Goal: Entertainment & Leisure: Consume media (video, audio)

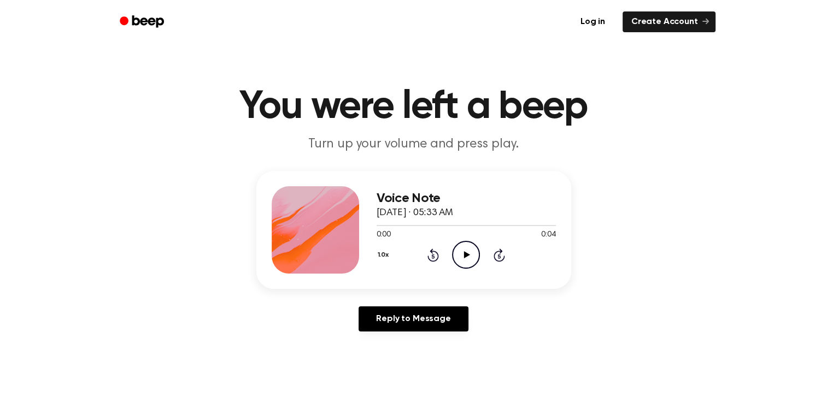
click at [464, 252] on icon at bounding box center [467, 254] width 6 height 7
click at [478, 259] on icon "Play Audio" at bounding box center [466, 255] width 28 height 28
click at [470, 258] on icon "Play Audio" at bounding box center [466, 255] width 28 height 28
click at [474, 259] on icon "Pause Audio" at bounding box center [466, 255] width 28 height 28
drag, startPoint x: 507, startPoint y: 222, endPoint x: 501, endPoint y: 212, distance: 11.3
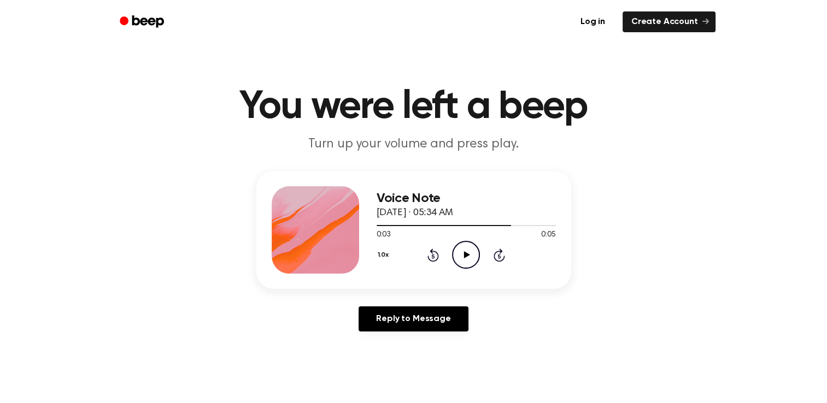
click at [501, 212] on div "Voice Note October 14, 2021 · 05:34 AM 0:03 0:05 Your browser does not support …" at bounding box center [466, 229] width 179 height 87
click at [430, 254] on icon "Rewind 5 seconds" at bounding box center [433, 255] width 12 height 14
click at [468, 257] on icon "Play Audio" at bounding box center [466, 255] width 28 height 28
click at [470, 259] on icon "Play Audio" at bounding box center [466, 255] width 28 height 28
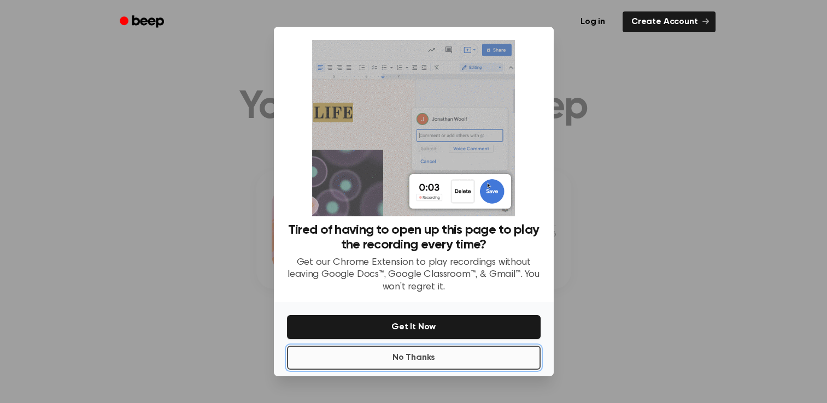
click at [478, 353] on button "No Thanks" at bounding box center [414, 358] width 254 height 24
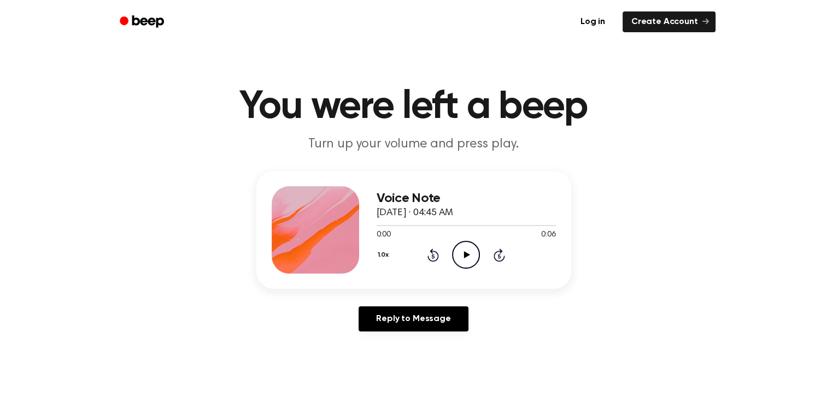
click at [465, 254] on icon at bounding box center [467, 254] width 6 height 7
click at [466, 256] on icon at bounding box center [467, 254] width 6 height 7
click at [464, 251] on icon "Play Audio" at bounding box center [466, 255] width 28 height 28
click at [470, 259] on icon "Play Audio" at bounding box center [466, 255] width 28 height 28
click at [465, 250] on icon "Play Audio" at bounding box center [466, 255] width 28 height 28
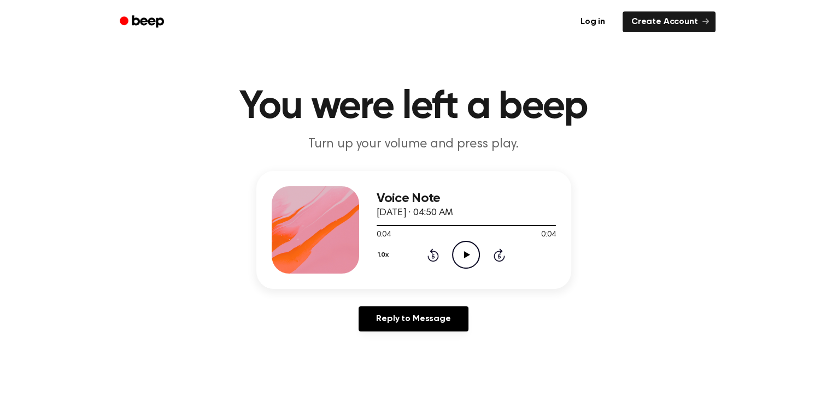
click at [468, 255] on icon at bounding box center [467, 254] width 6 height 7
click at [469, 259] on icon "Play Audio" at bounding box center [466, 255] width 28 height 28
click at [461, 259] on icon "Play Audio" at bounding box center [466, 255] width 28 height 28
click at [470, 253] on icon "Play Audio" at bounding box center [466, 255] width 28 height 28
click at [467, 257] on icon "Play Audio" at bounding box center [466, 255] width 28 height 28
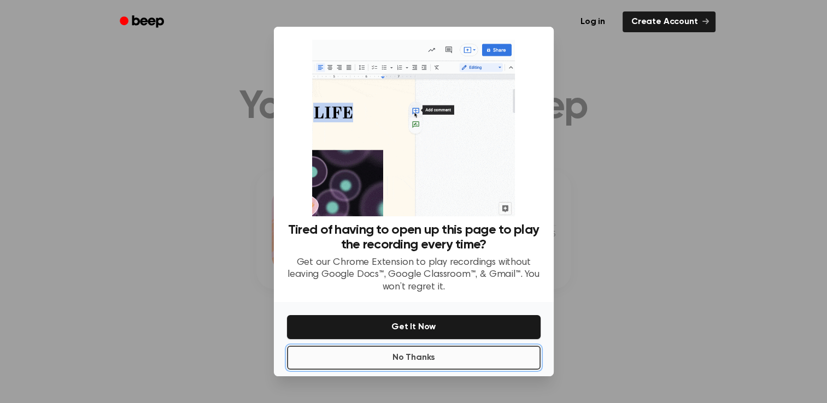
click at [445, 363] on button "No Thanks" at bounding box center [414, 358] width 254 height 24
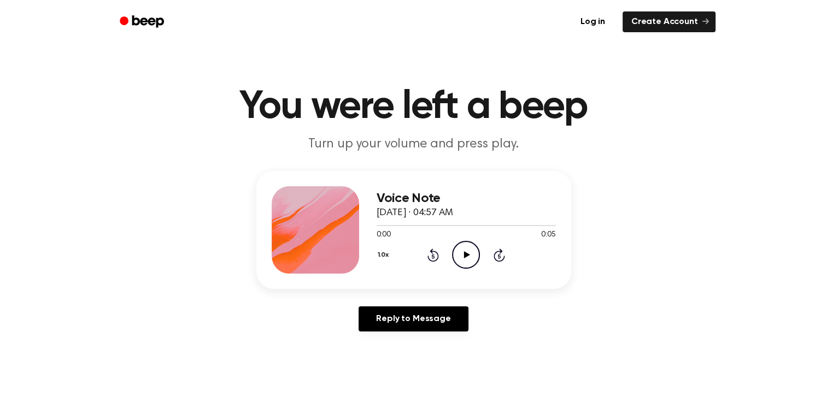
click at [466, 256] on icon at bounding box center [467, 254] width 6 height 7
click at [469, 255] on icon "Play Audio" at bounding box center [466, 255] width 28 height 28
click at [465, 264] on icon "Play Audio" at bounding box center [466, 255] width 28 height 28
click at [463, 256] on icon "Play Audio" at bounding box center [466, 255] width 28 height 28
click at [468, 250] on icon "Play Audio" at bounding box center [466, 255] width 28 height 28
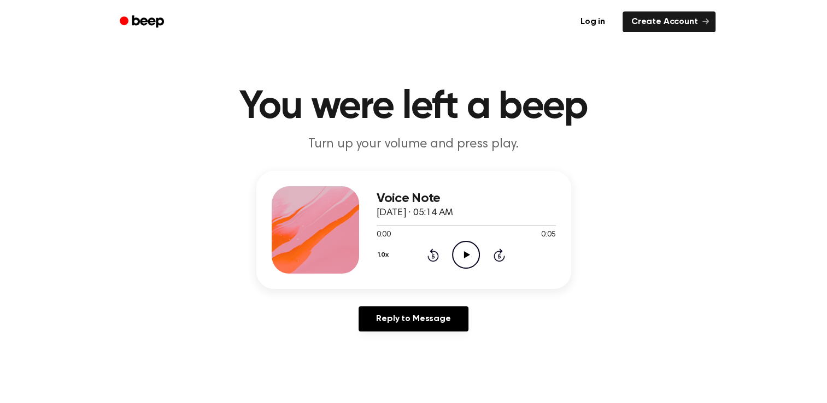
click at [467, 254] on icon at bounding box center [467, 254] width 6 height 7
click at [464, 260] on icon "Play Audio" at bounding box center [466, 255] width 28 height 28
click at [462, 251] on icon "Play Audio" at bounding box center [466, 255] width 28 height 28
click at [469, 255] on icon at bounding box center [467, 254] width 6 height 7
click at [468, 262] on icon "Play Audio" at bounding box center [466, 255] width 28 height 28
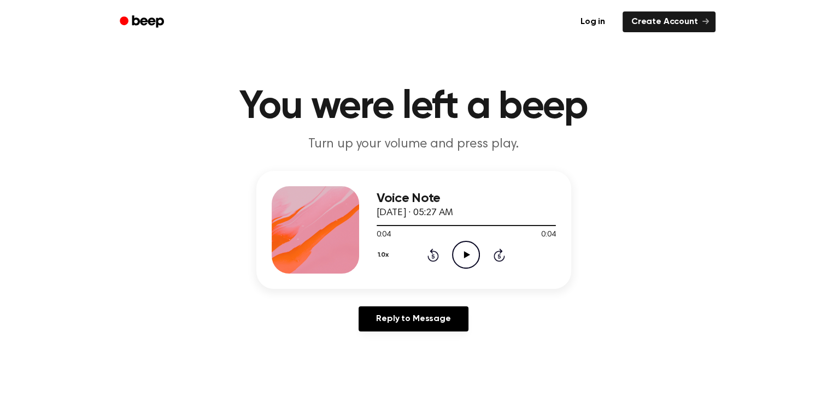
click at [461, 265] on icon "Play Audio" at bounding box center [466, 255] width 28 height 28
click at [477, 261] on icon "Play Audio" at bounding box center [466, 255] width 28 height 28
click at [460, 253] on icon "Play Audio" at bounding box center [466, 255] width 28 height 28
